Goal: Find specific page/section: Find specific page/section

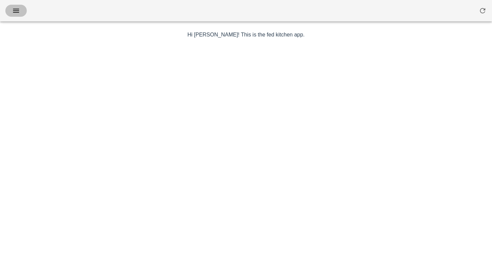
click at [20, 9] on span "button" at bounding box center [16, 11] width 11 height 8
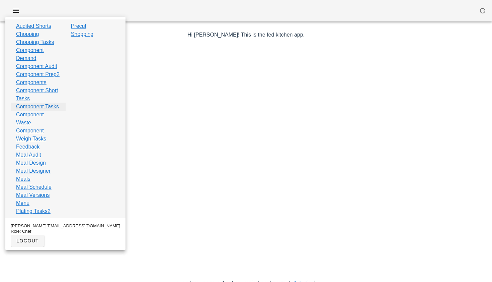
click at [31, 110] on link "Component Tasks" at bounding box center [37, 106] width 43 height 8
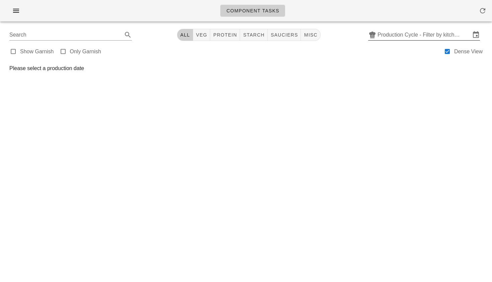
click at [392, 34] on input "Production Cycle - Filter by kitchen production schedules" at bounding box center [424, 34] width 93 height 11
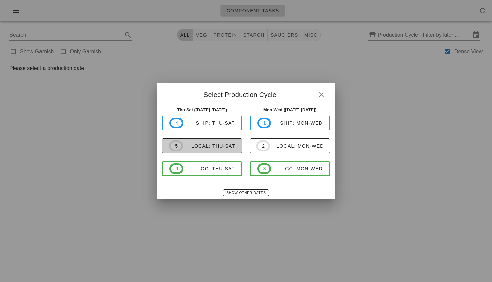
click at [232, 145] on div "local: Thu-Sat" at bounding box center [209, 145] width 52 height 5
type input "local: Thu-Sat ([DATE]-[DATE])"
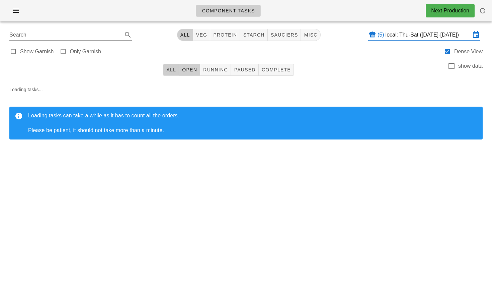
click at [172, 67] on span "All" at bounding box center [171, 69] width 10 height 5
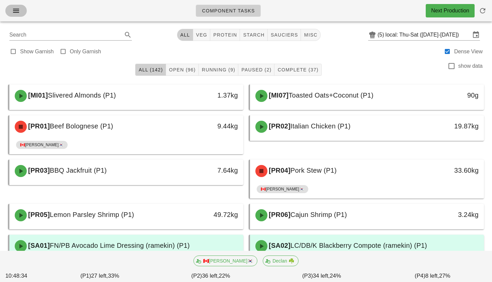
click at [20, 10] on span "button" at bounding box center [16, 11] width 11 height 8
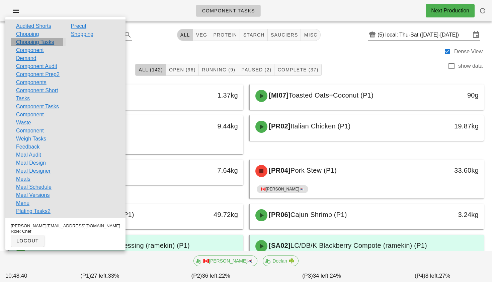
click at [35, 44] on link "Chopping Tasks" at bounding box center [35, 42] width 38 height 8
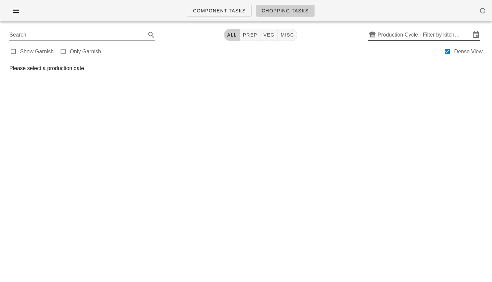
click at [389, 35] on input "Production Cycle - Filter by kitchen production schedules" at bounding box center [424, 34] width 93 height 11
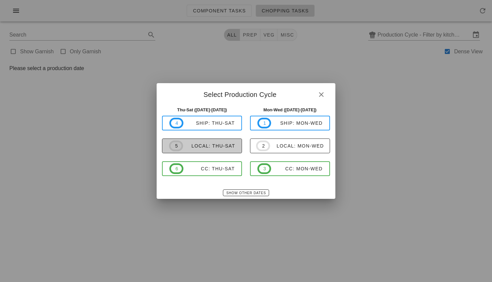
click at [180, 149] on span "5" at bounding box center [176, 145] width 14 height 11
type input "local: Thu-Sat ([DATE]-[DATE])"
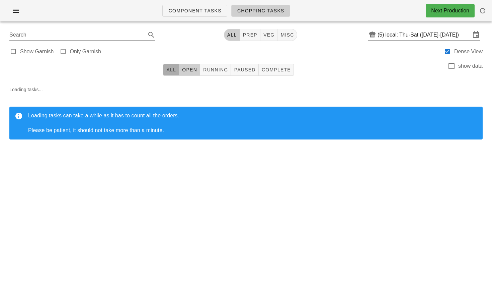
click at [174, 69] on span "All" at bounding box center [171, 69] width 10 height 5
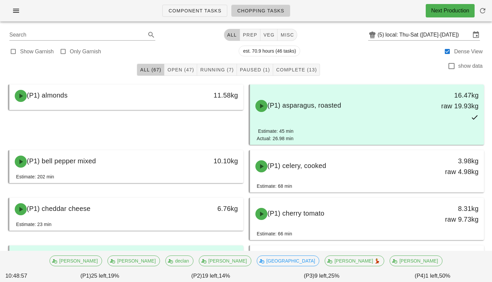
click at [299, 76] on div "All (67) Open (47) Running (7) Paused (1) Complete (13) show data" at bounding box center [246, 69] width 484 height 21
click at [299, 72] on span "Complete (13)" at bounding box center [296, 69] width 41 height 5
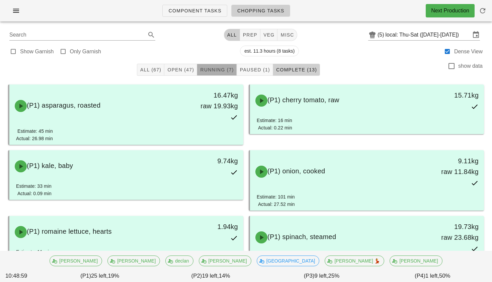
click at [214, 68] on span "Running (7)" at bounding box center [217, 69] width 34 height 5
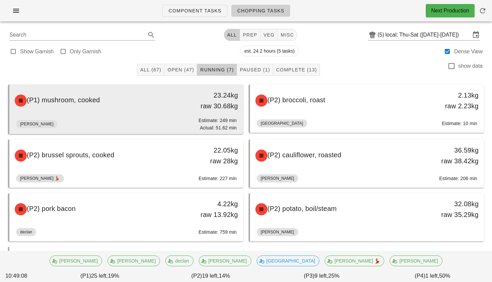
click at [176, 110] on div "(P1) mushroom, cooked 23.24kg raw 30.68kg" at bounding box center [126, 100] width 231 height 29
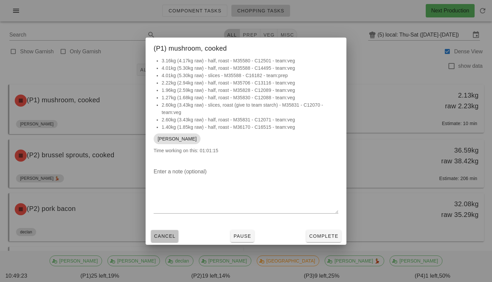
click at [172, 238] on span "Cancel" at bounding box center [165, 235] width 22 height 5
